Goal: Information Seeking & Learning: Understand process/instructions

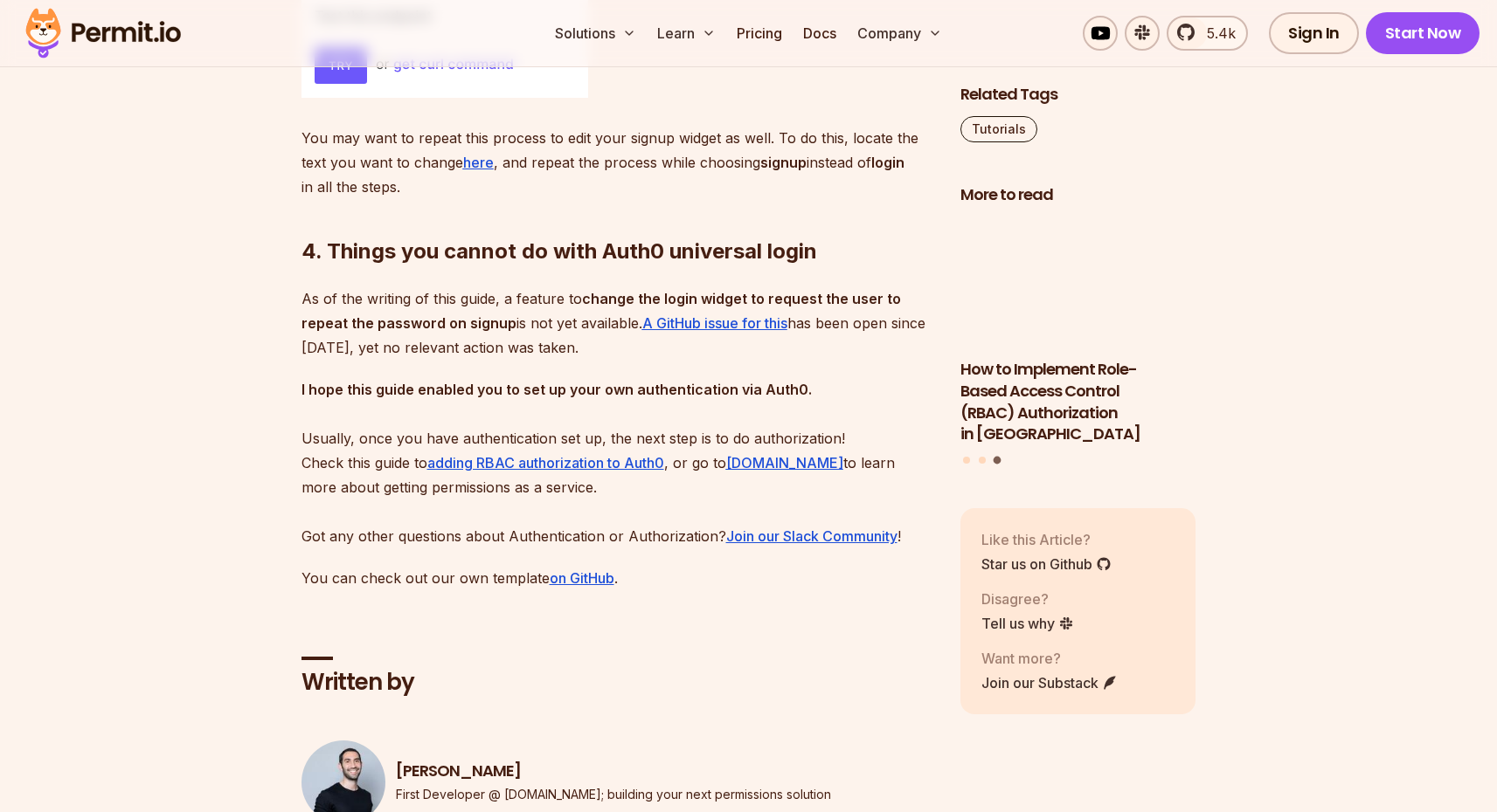
scroll to position [9245, 0]
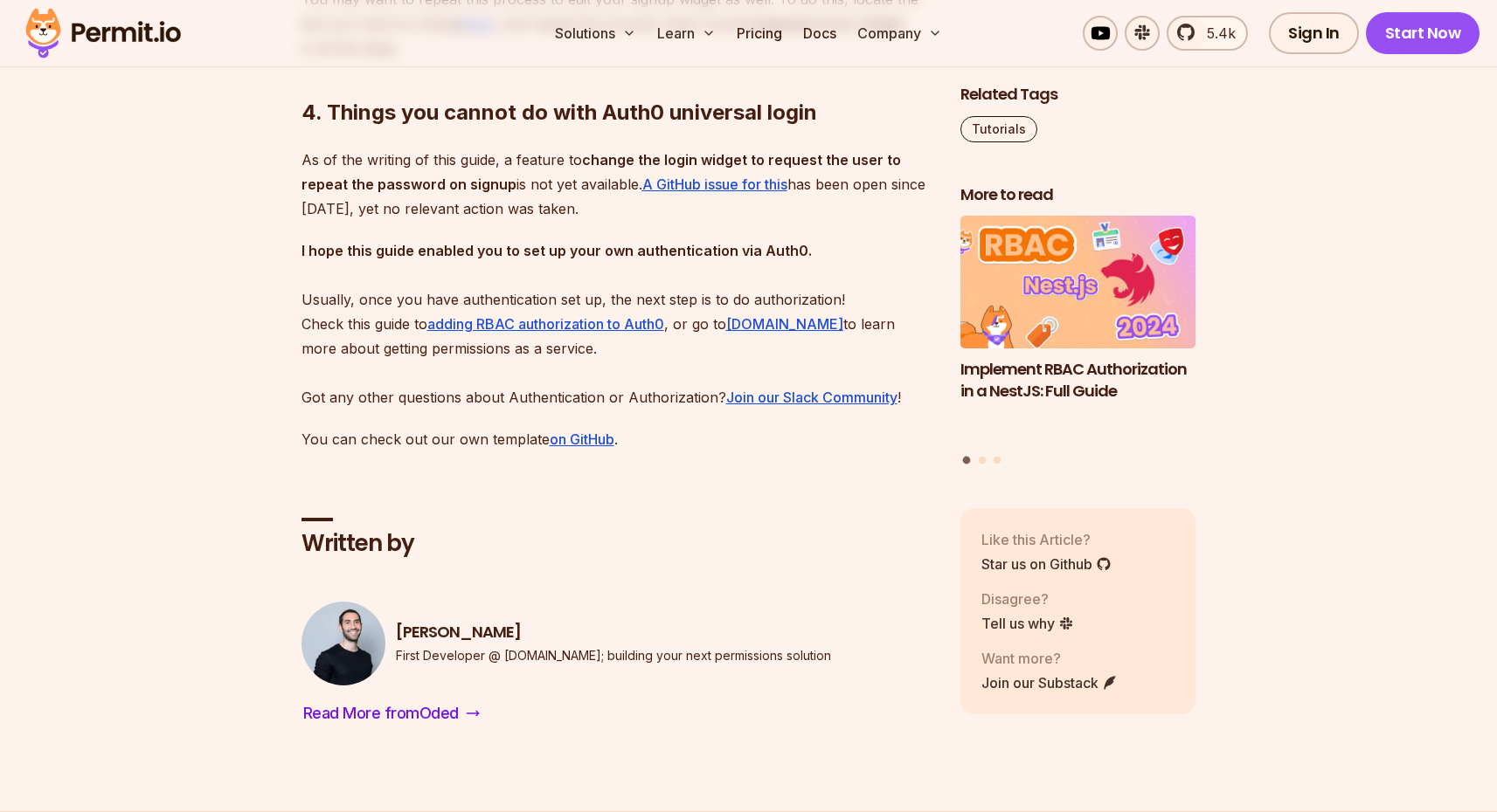
drag, startPoint x: 279, startPoint y: 206, endPoint x: 875, endPoint y: 321, distance: 607.0
click at [875, 321] on p "I hope this guide enabled you to set up your own authentication via Auth0. Usua…" at bounding box center [617, 324] width 631 height 171
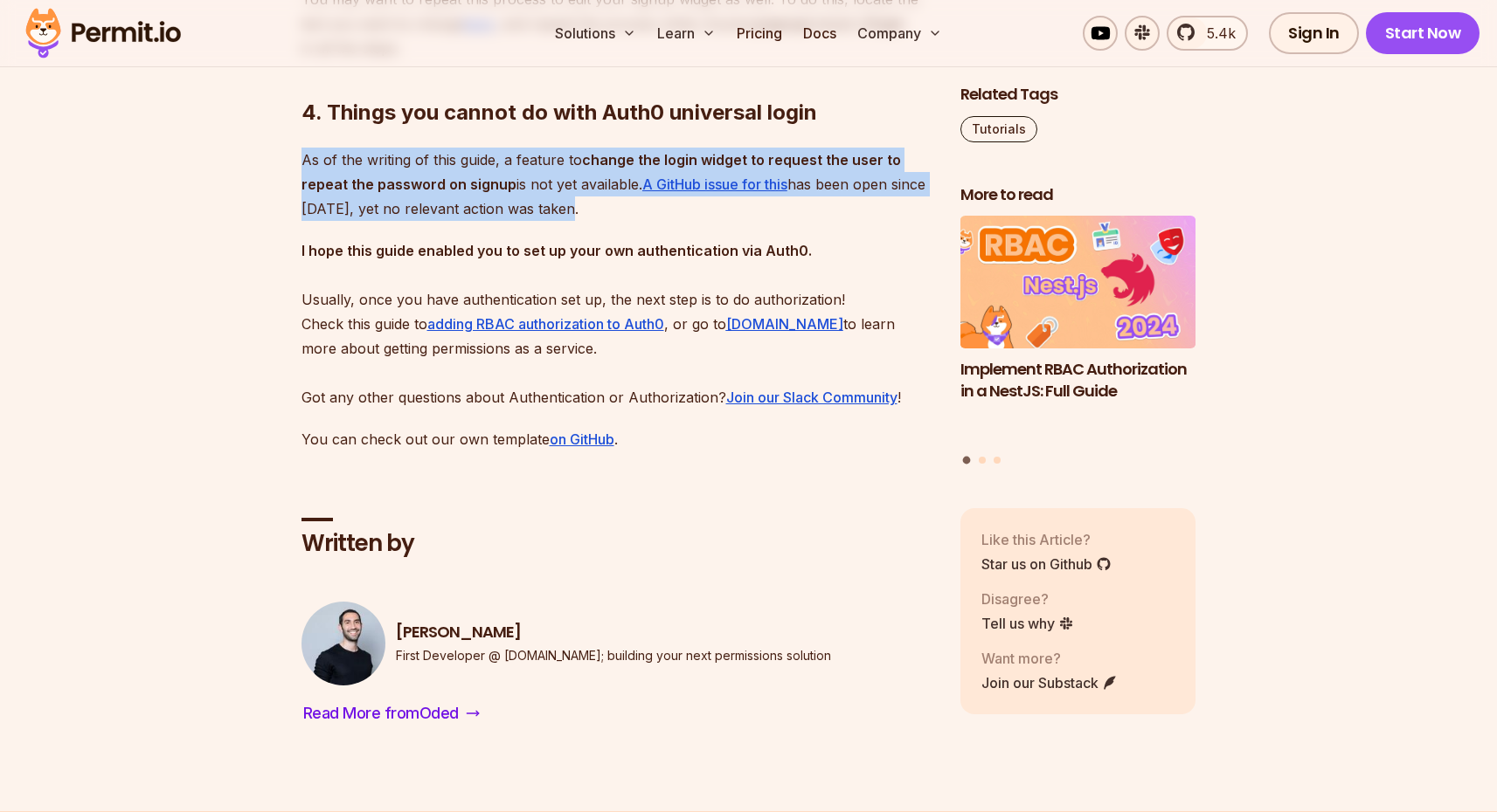
drag, startPoint x: 591, startPoint y: 273, endPoint x: 266, endPoint y: 222, distance: 329.0
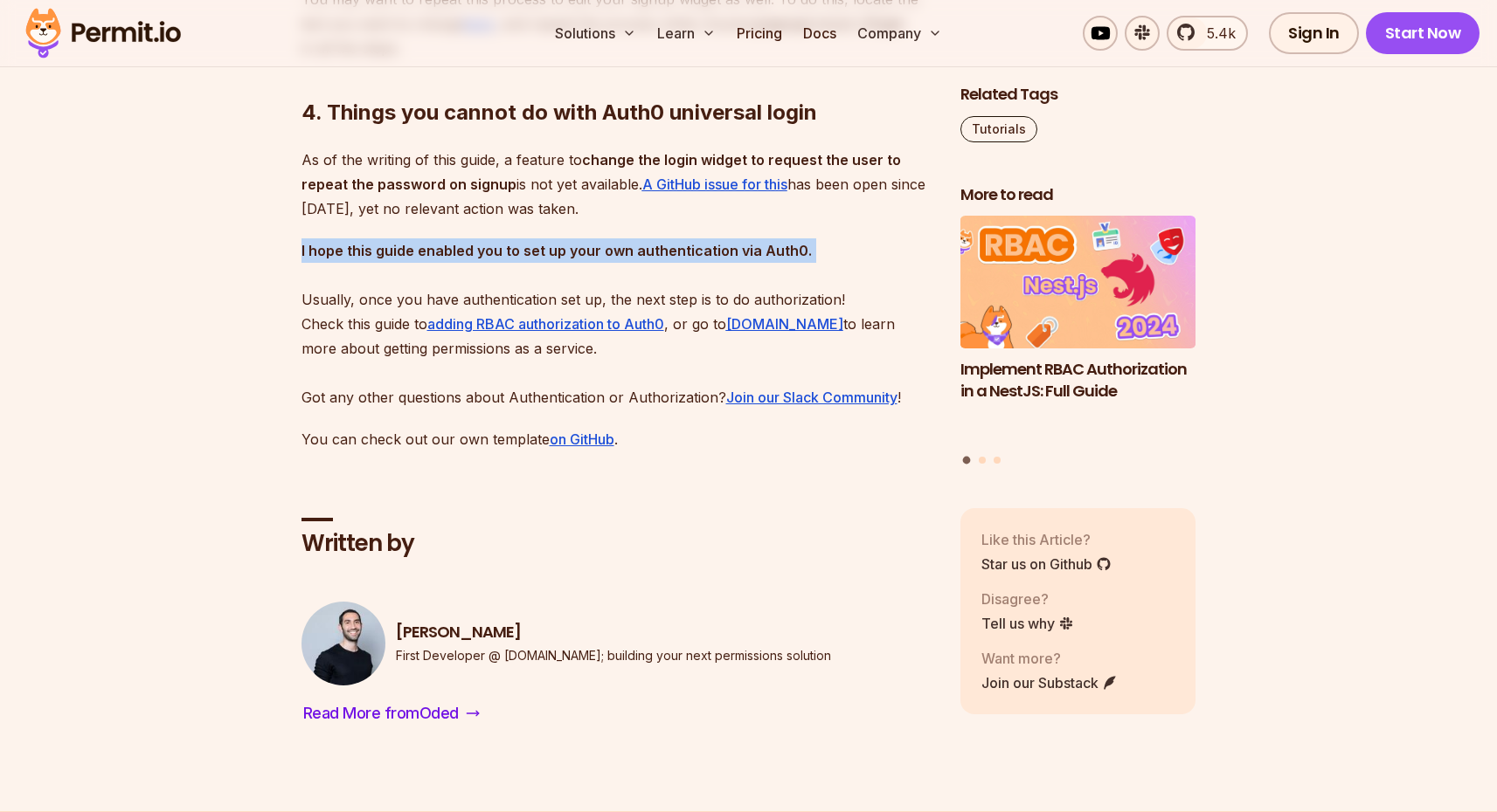
drag, startPoint x: 287, startPoint y: 312, endPoint x: 843, endPoint y: 337, distance: 556.6
click at [843, 337] on p "I hope this guide enabled you to set up your own authentication via Auth0. Usua…" at bounding box center [617, 324] width 631 height 171
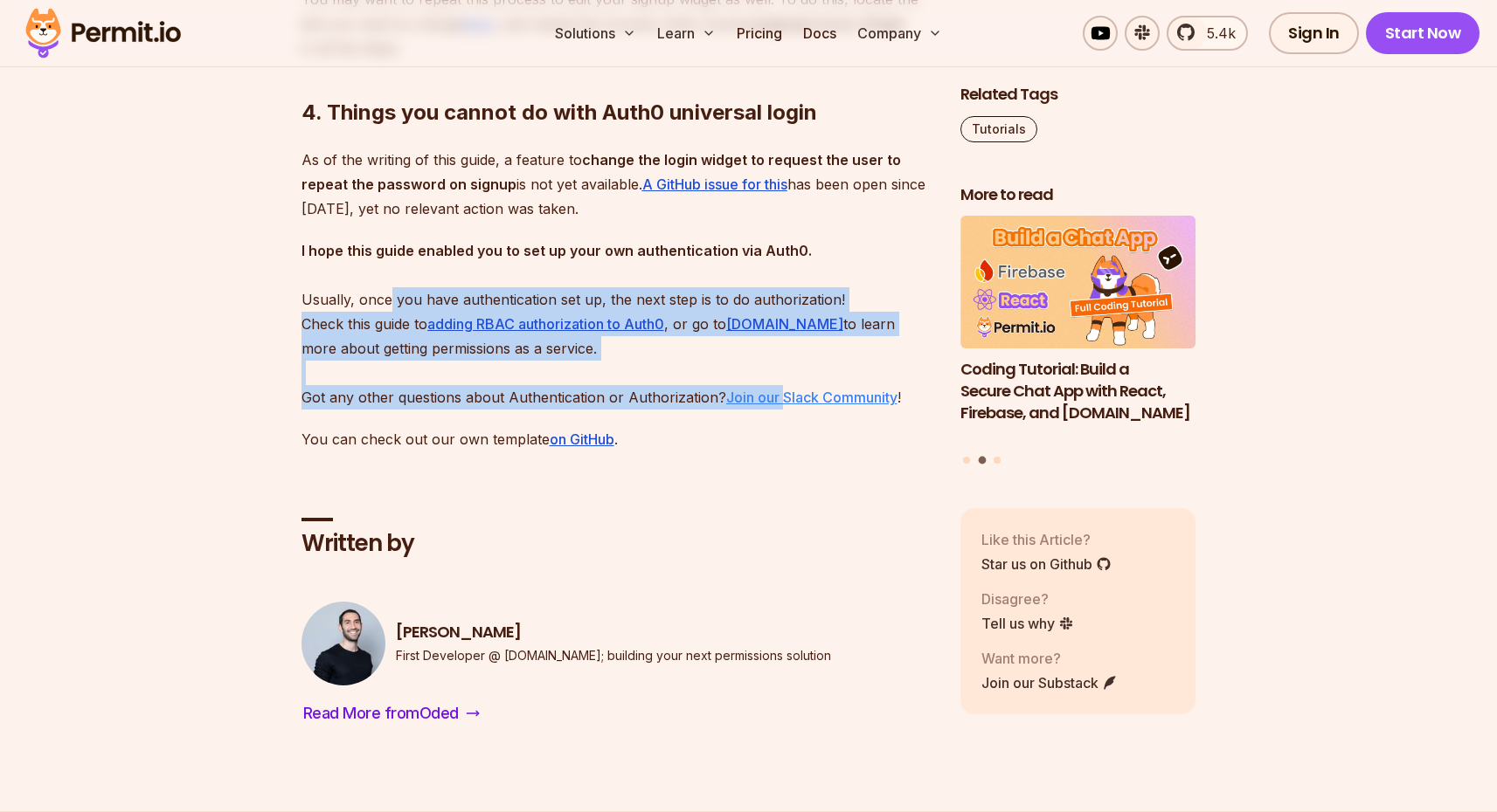
drag, startPoint x: 478, startPoint y: 382, endPoint x: 781, endPoint y: 462, distance: 313.4
click at [780, 409] on p "I hope this guide enabled you to set up your own authentication via Auth0. Usua…" at bounding box center [617, 324] width 631 height 171
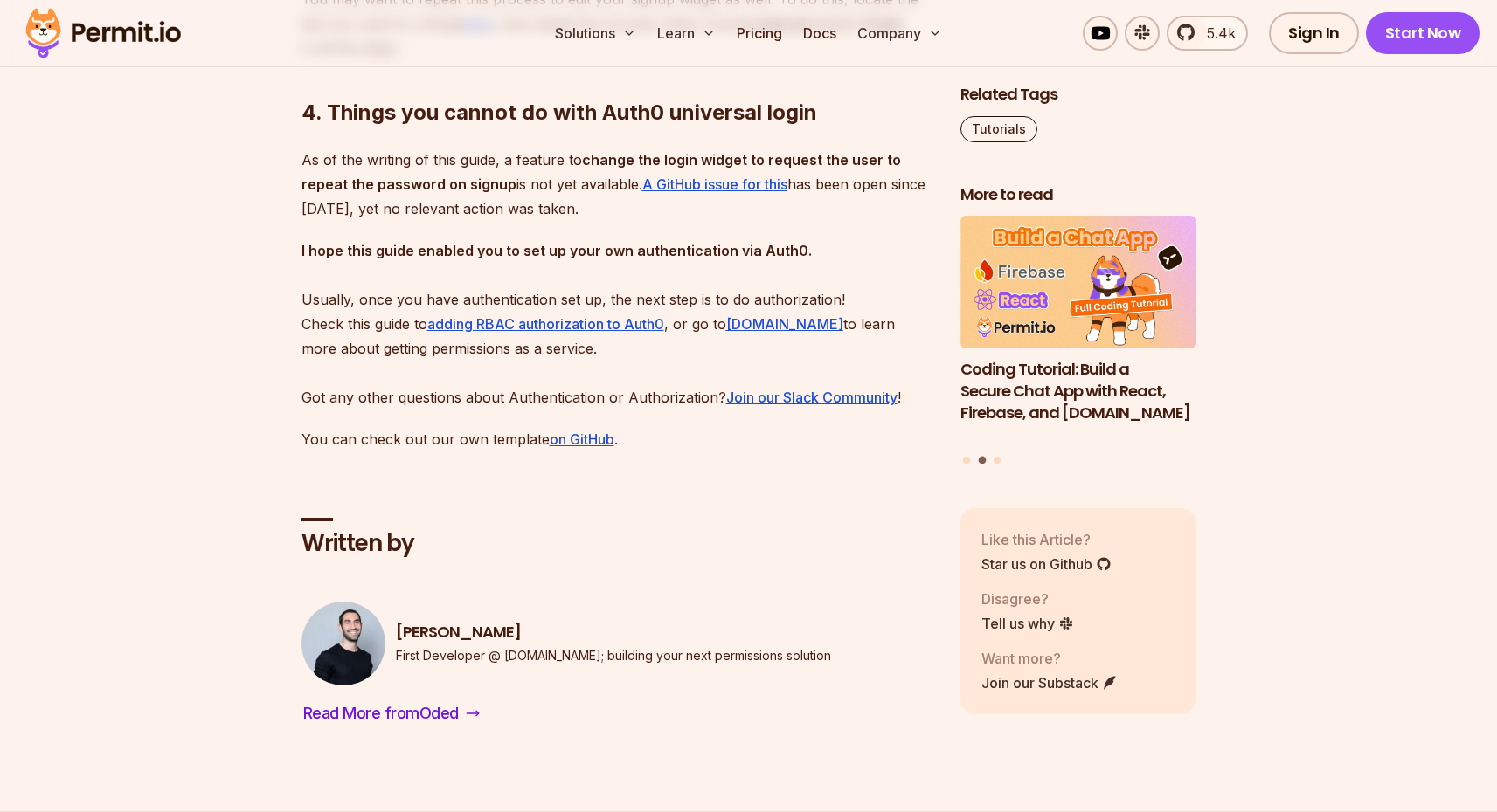
click at [748, 572] on div "Written by [PERSON_NAME] First Developer @ [DOMAIN_NAME]; building your next pe…" at bounding box center [617, 595] width 631 height 265
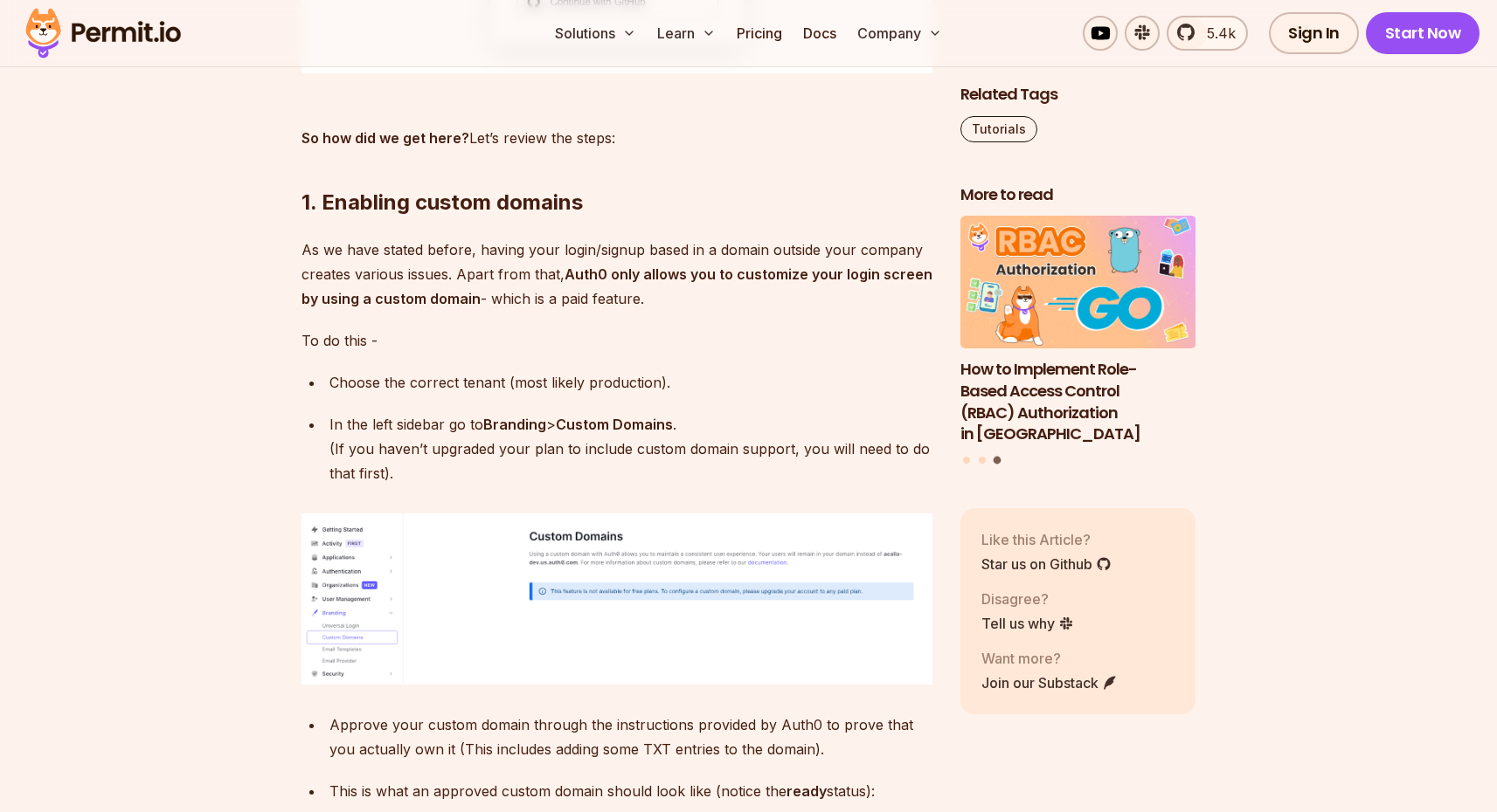
scroll to position [3134, 0]
